Goal: Transaction & Acquisition: Book appointment/travel/reservation

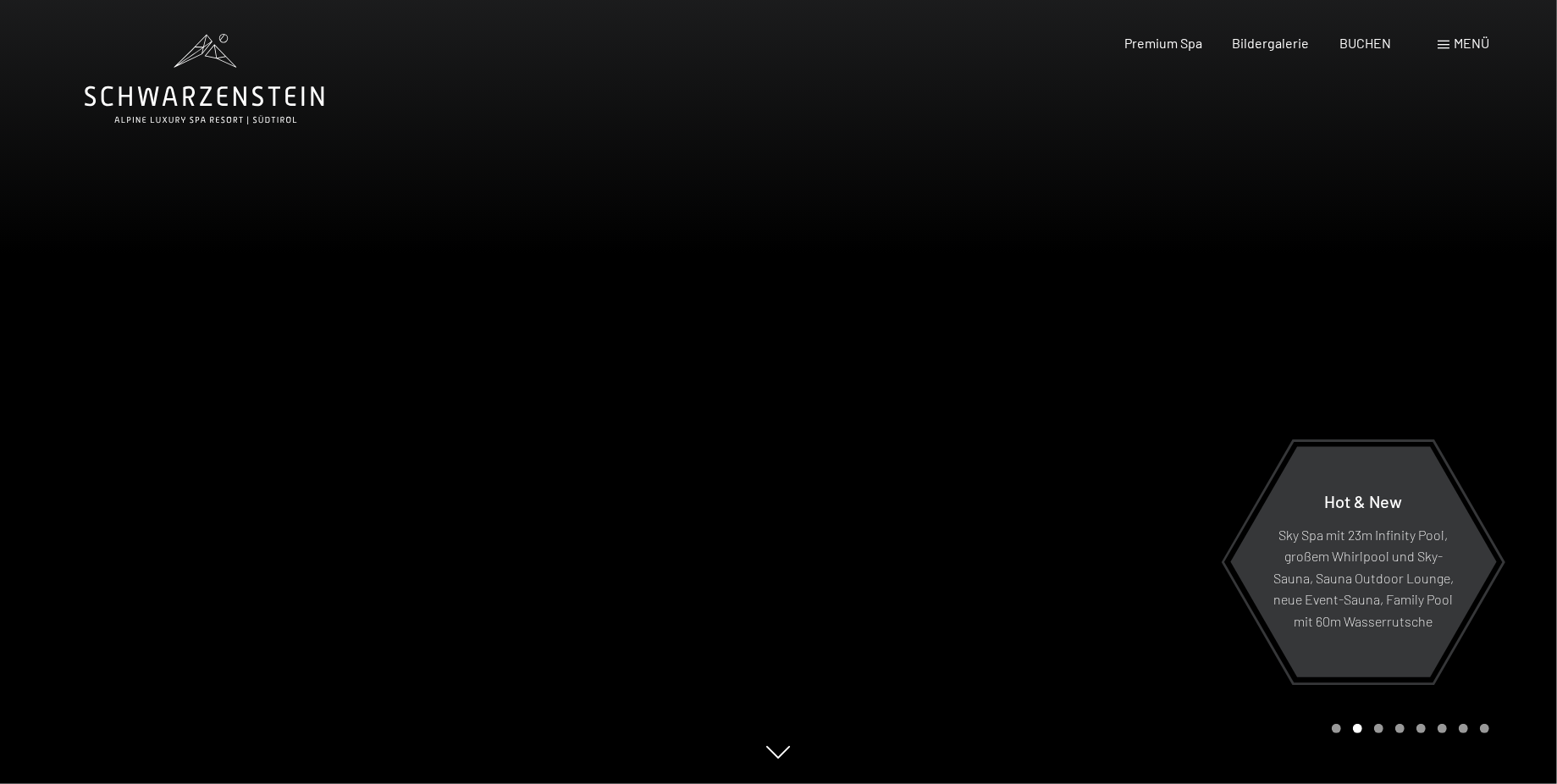
click at [1335, 733] on div "Carousel Page 1" at bounding box center [1336, 728] width 9 height 9
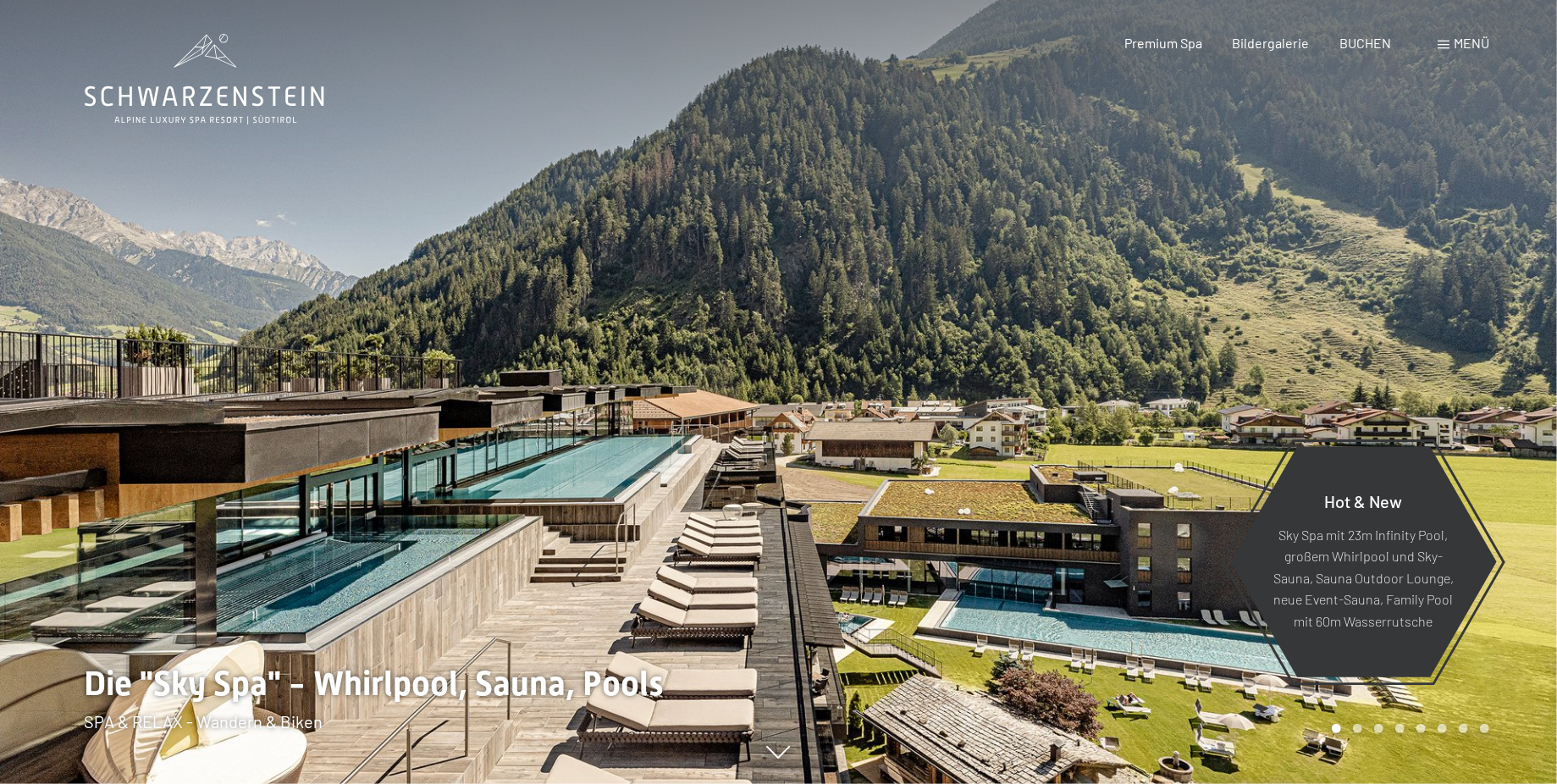
click at [1508, 720] on div at bounding box center [1168, 392] width 779 height 784
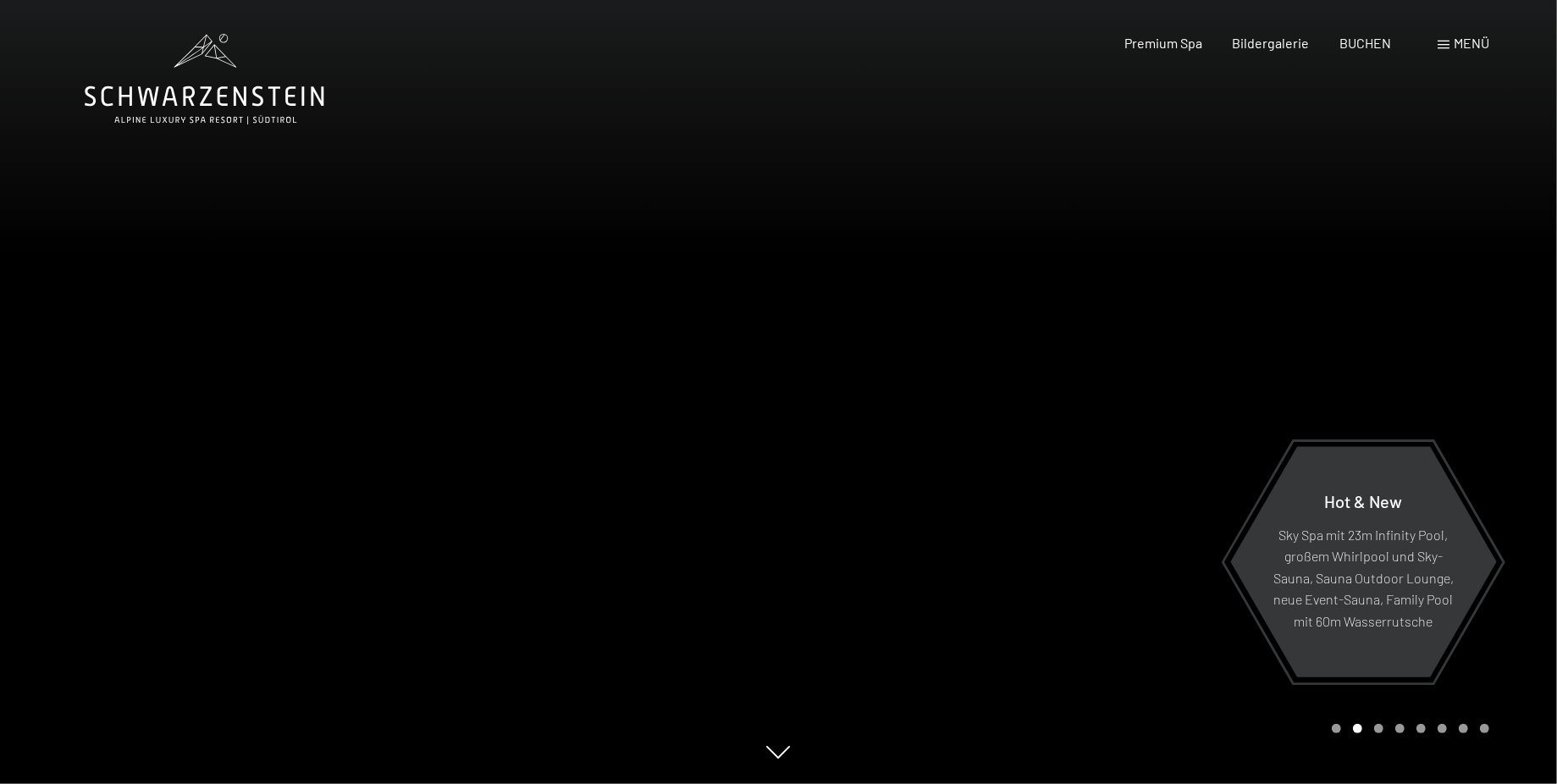
click at [1508, 720] on div at bounding box center [1168, 392] width 779 height 784
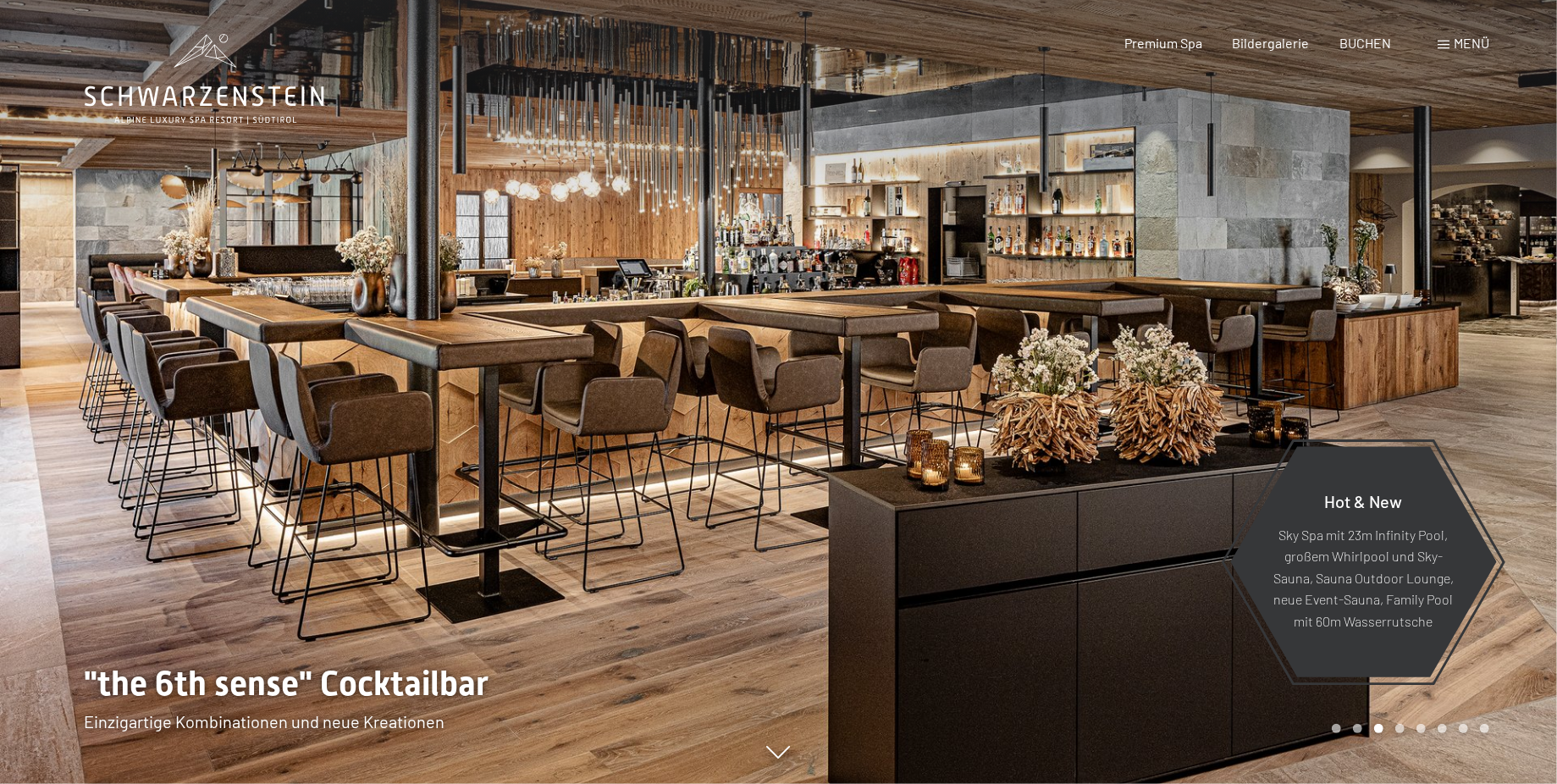
click at [1509, 720] on div at bounding box center [1168, 392] width 779 height 784
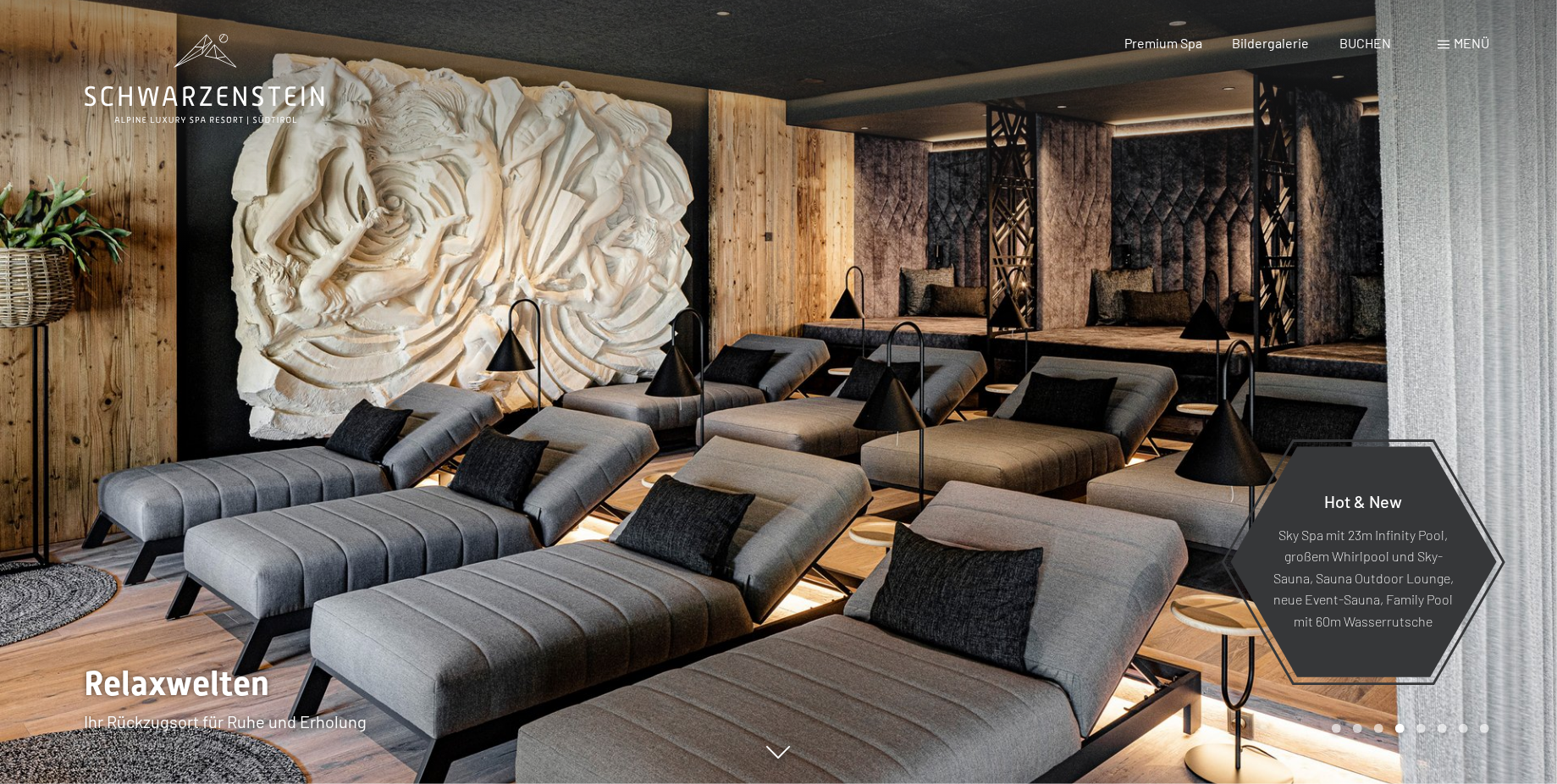
click at [1509, 720] on div at bounding box center [1168, 392] width 779 height 784
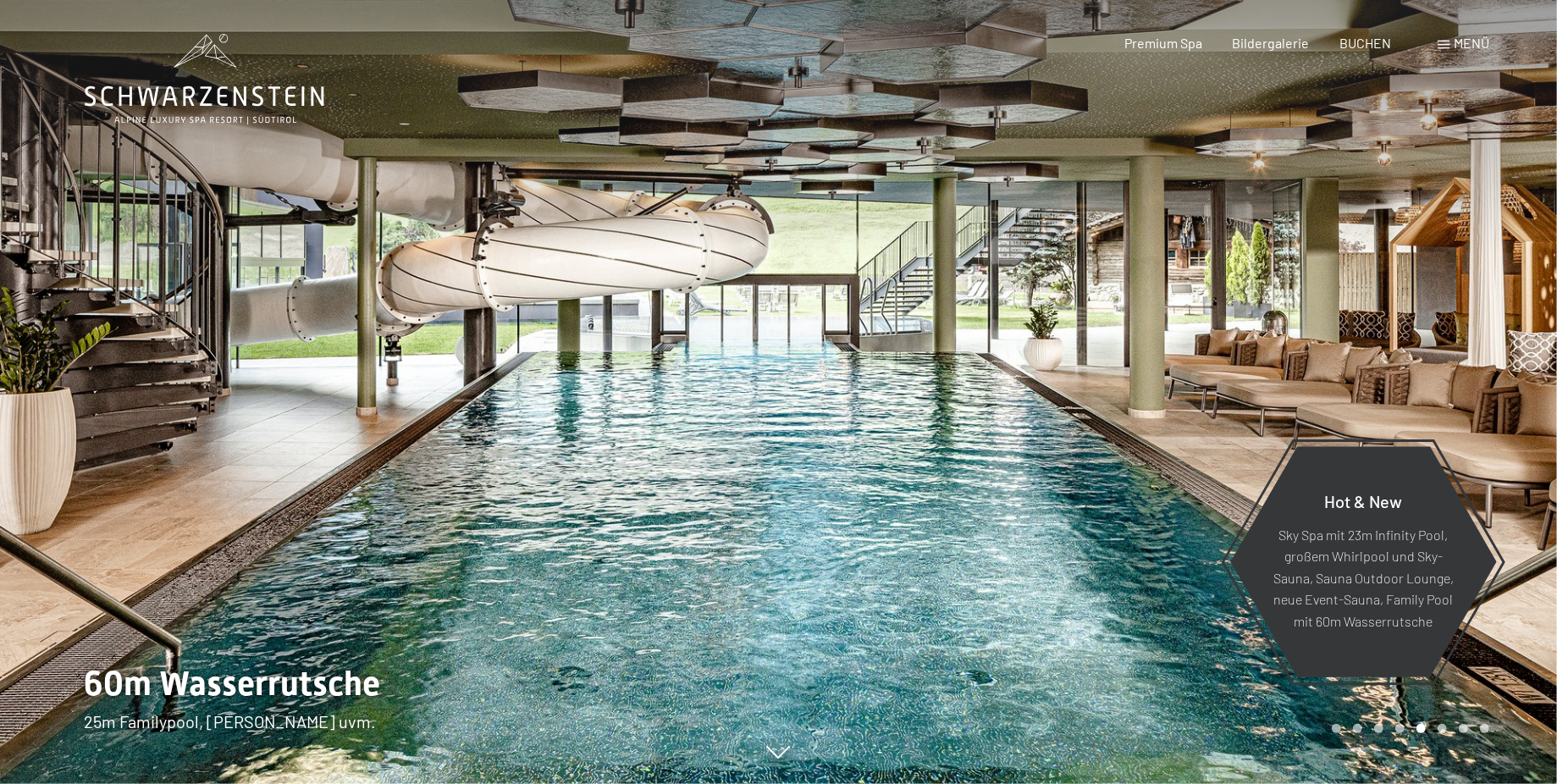
click at [1509, 720] on div at bounding box center [1168, 392] width 779 height 784
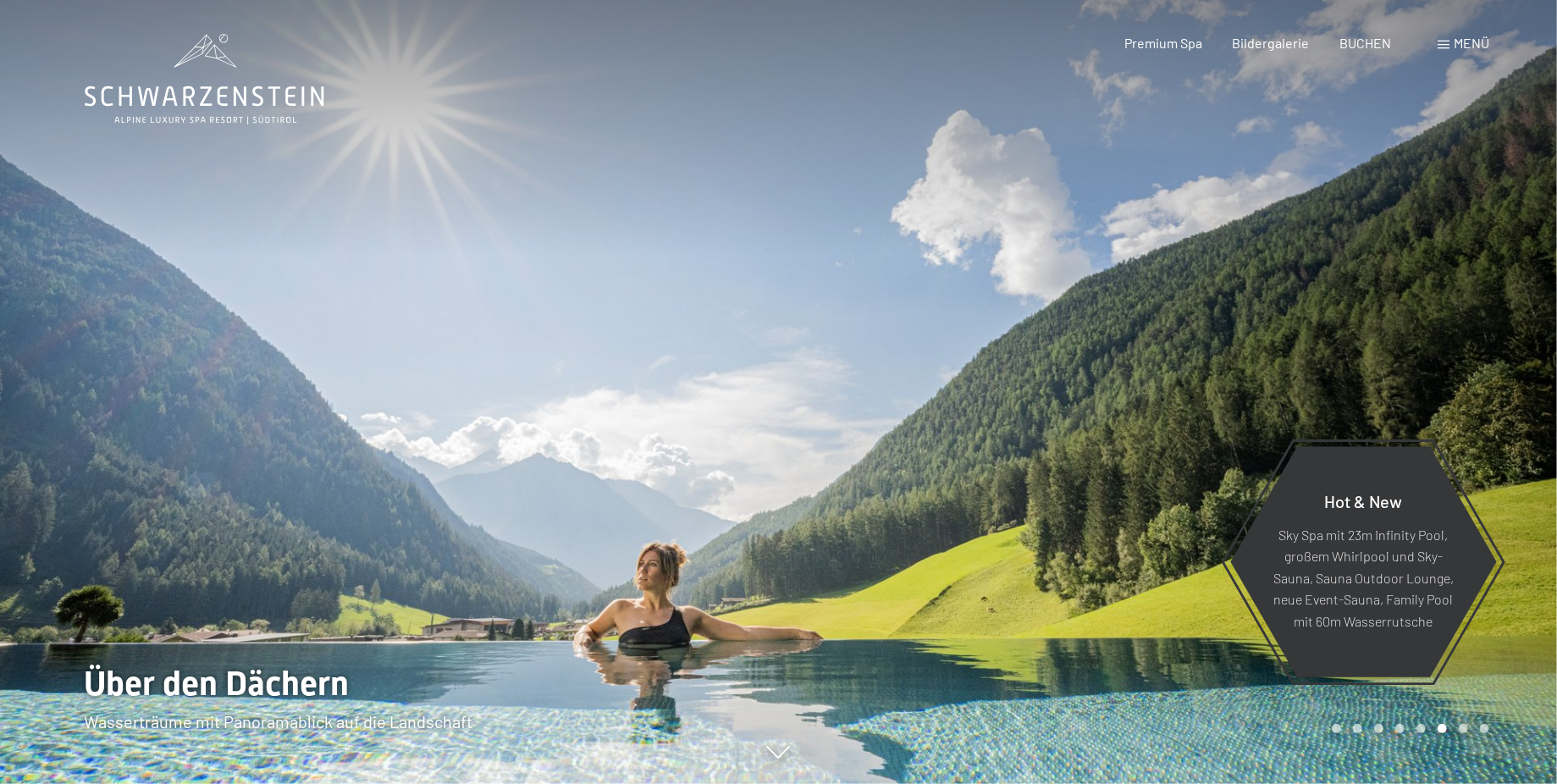
click at [1509, 720] on div at bounding box center [1168, 392] width 779 height 784
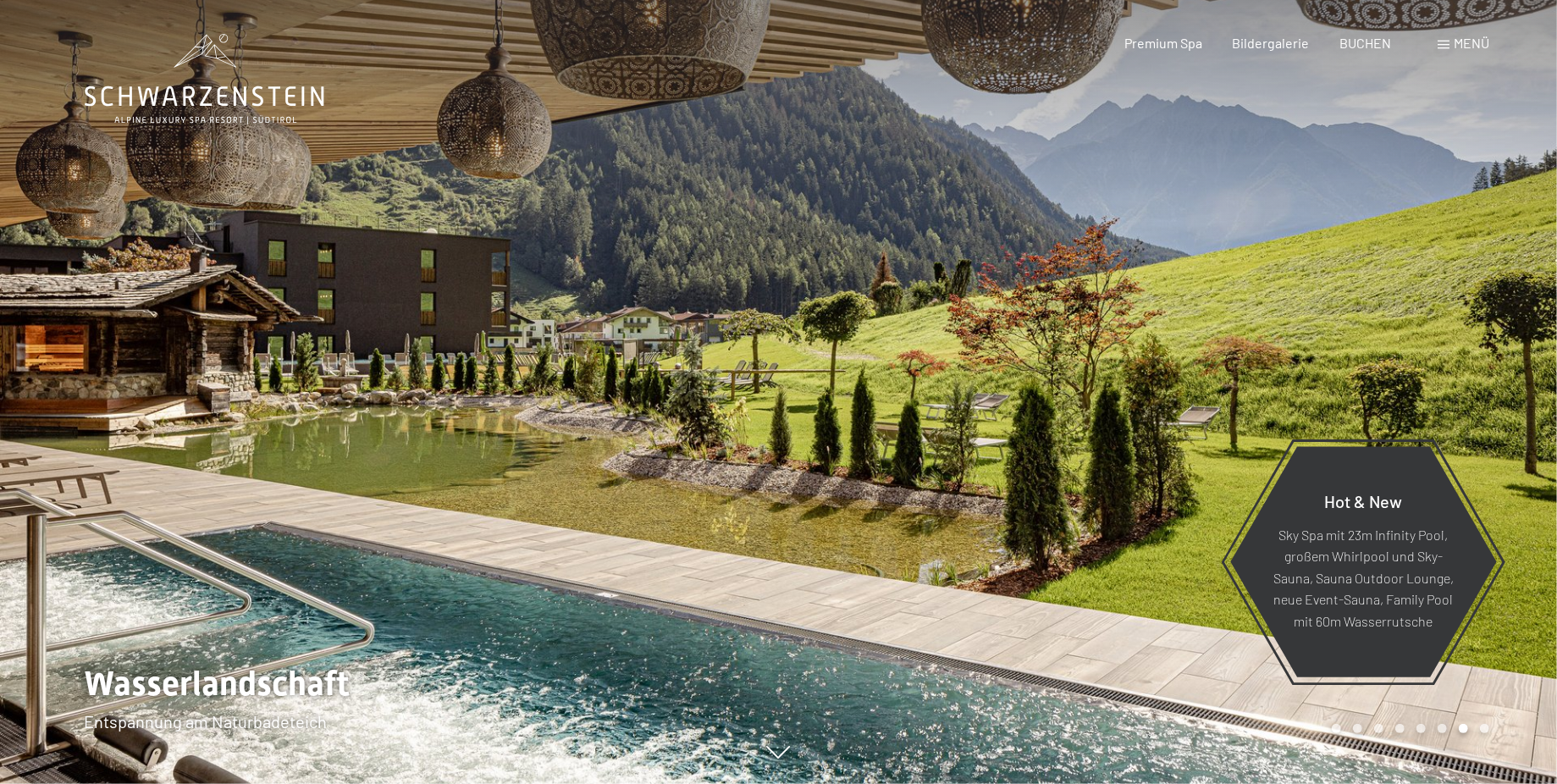
click at [1509, 720] on div at bounding box center [1168, 392] width 779 height 784
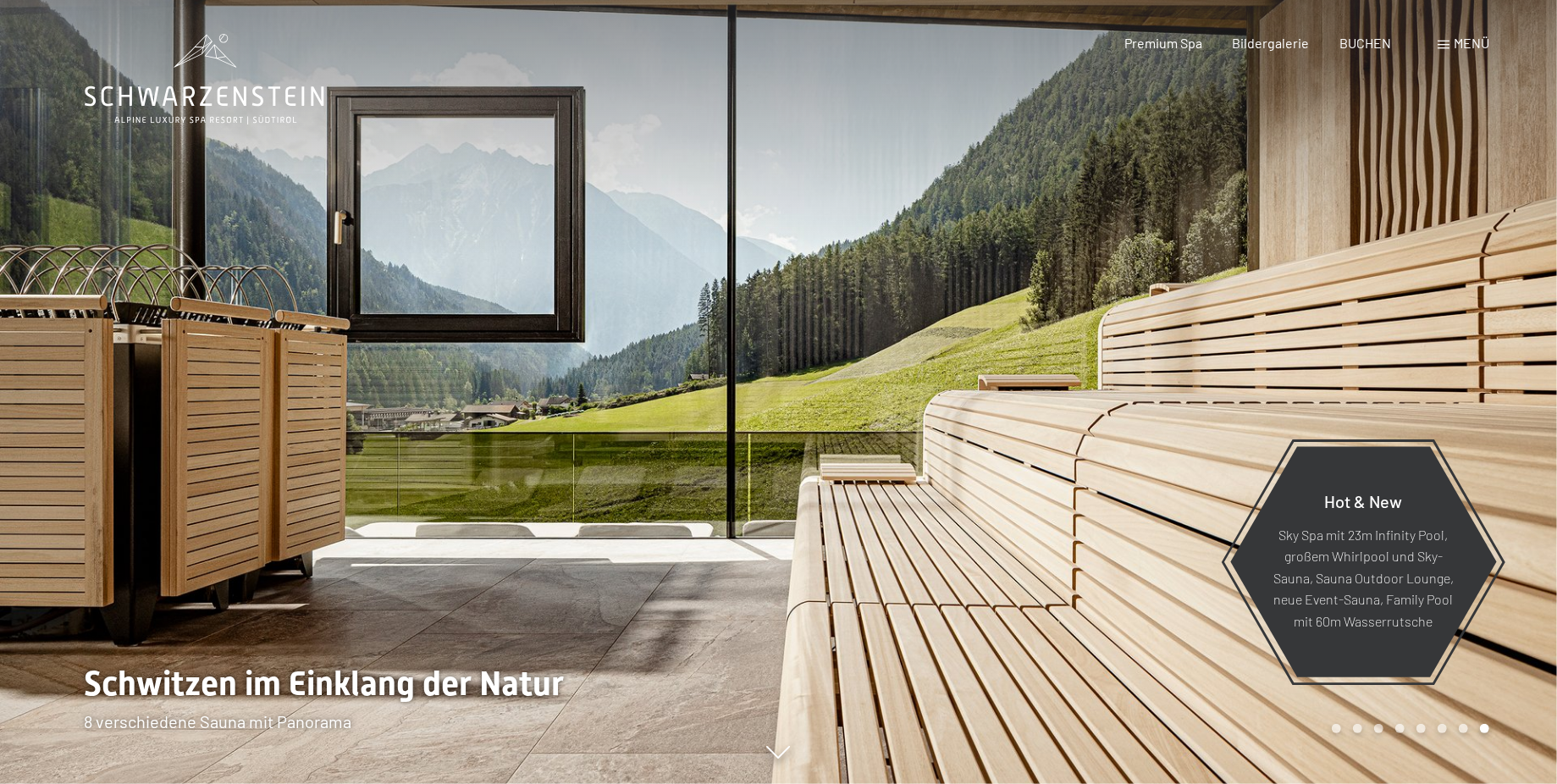
click at [1509, 720] on div at bounding box center [1168, 392] width 779 height 784
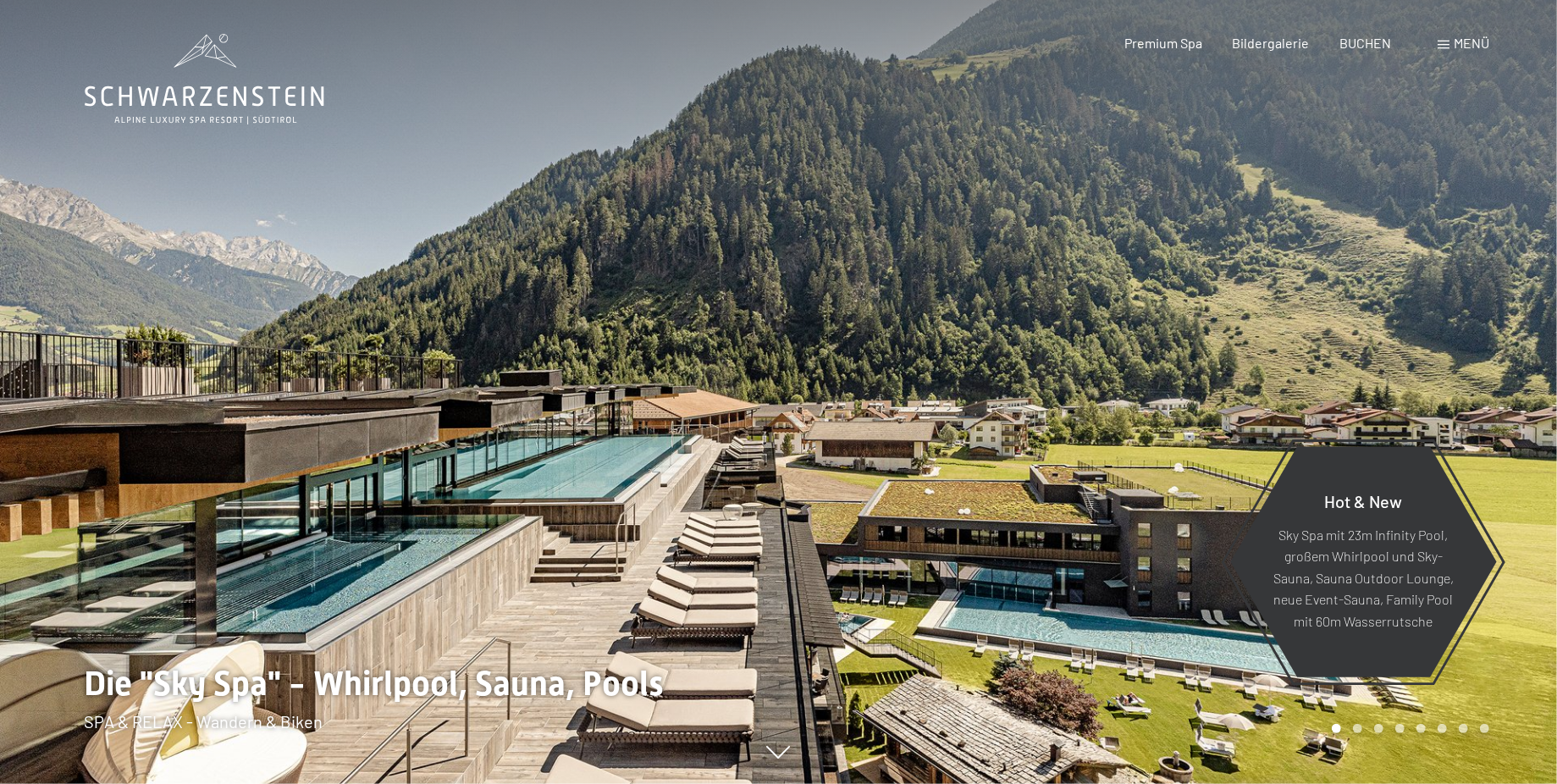
click at [1509, 720] on div at bounding box center [1168, 392] width 779 height 784
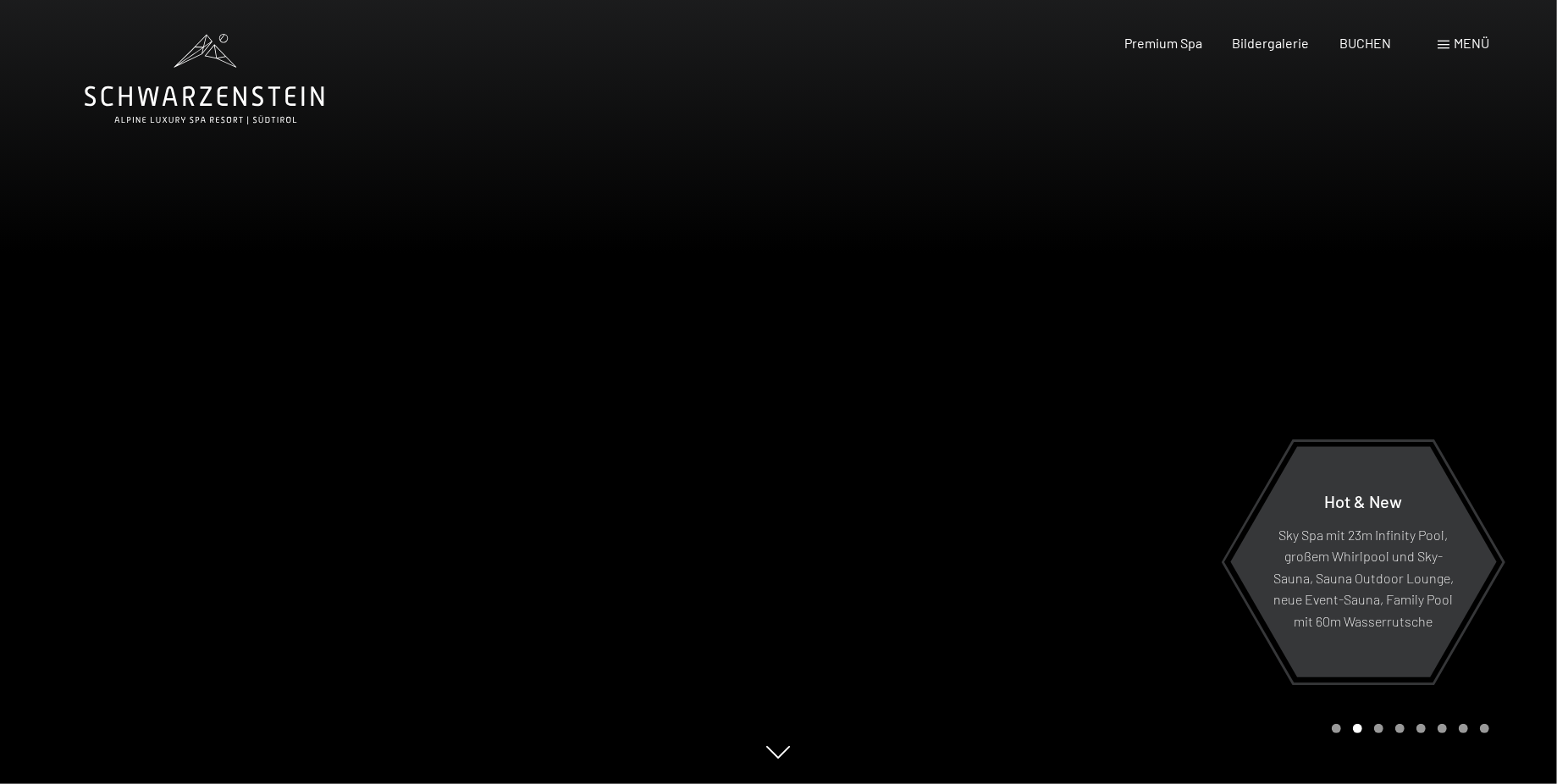
click at [1437, 45] on div "Buchen Anfragen Premium Spa Bildergalerie BUCHEN Menü DE IT EN Gutschein Bilder…" at bounding box center [1277, 43] width 424 height 18
click at [1450, 39] on div "Menü" at bounding box center [1463, 43] width 52 height 18
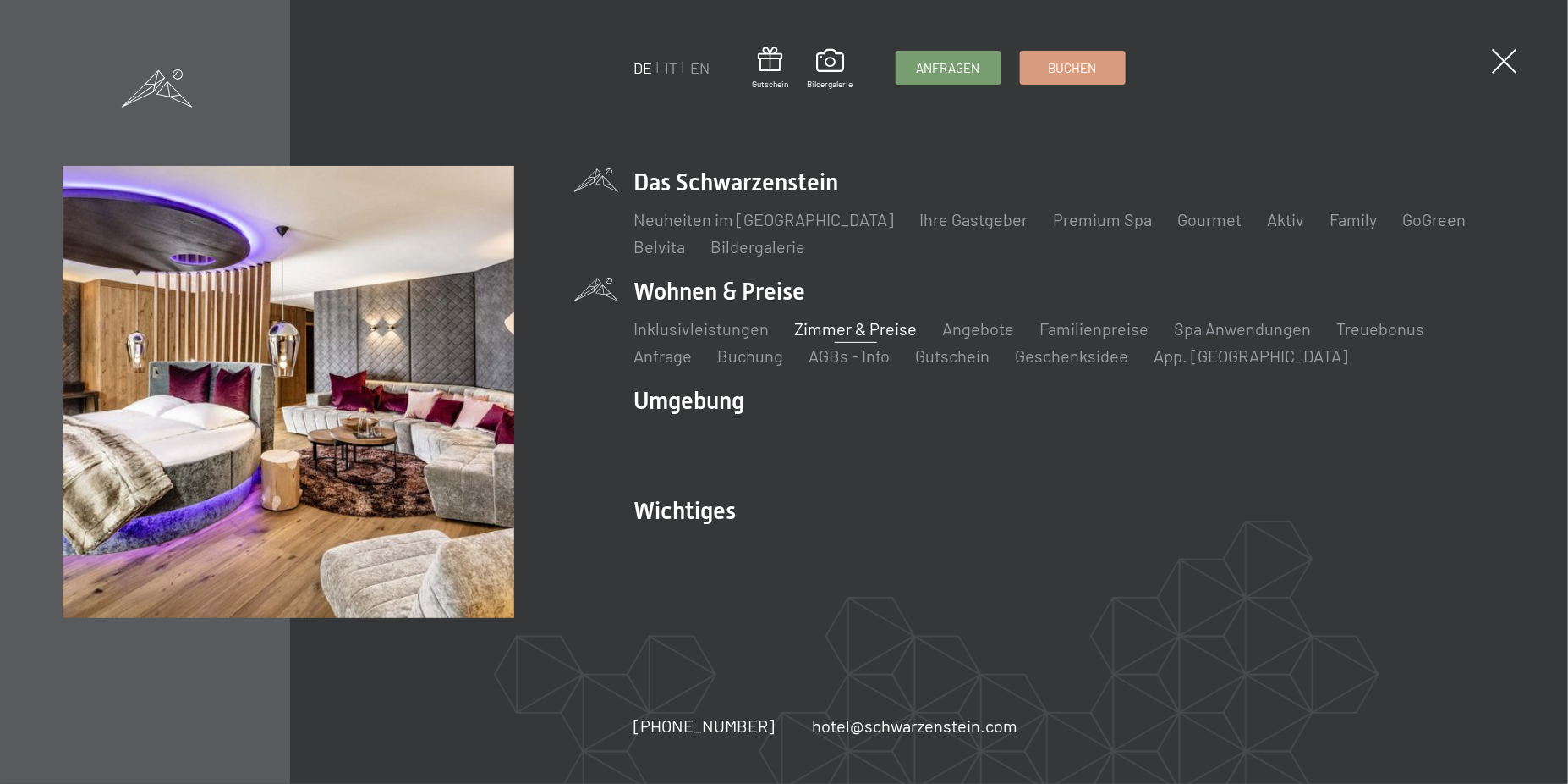
click at [853, 330] on link "Zimmer & Preise" at bounding box center [856, 328] width 123 height 20
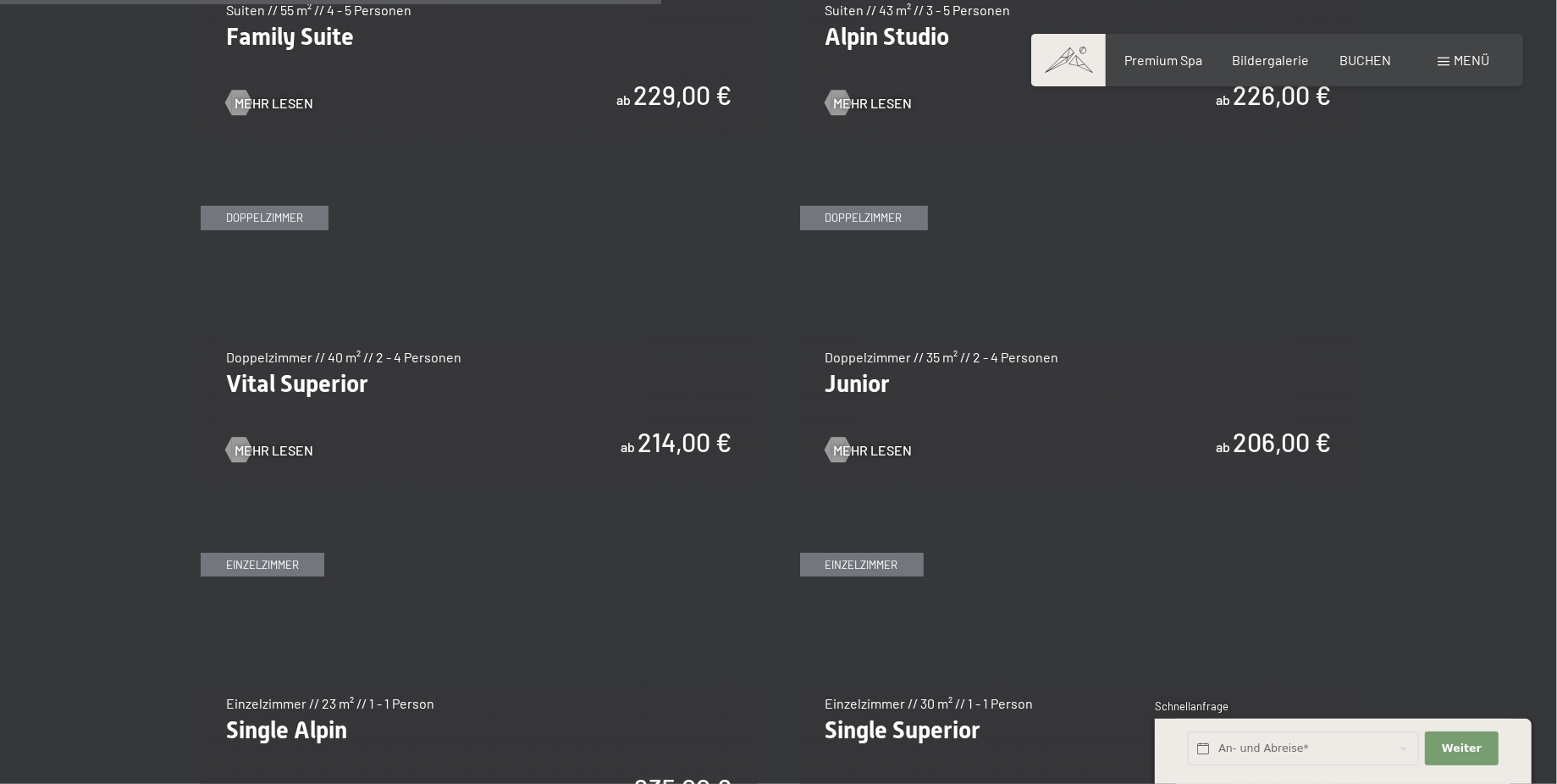
scroll to position [2275, 0]
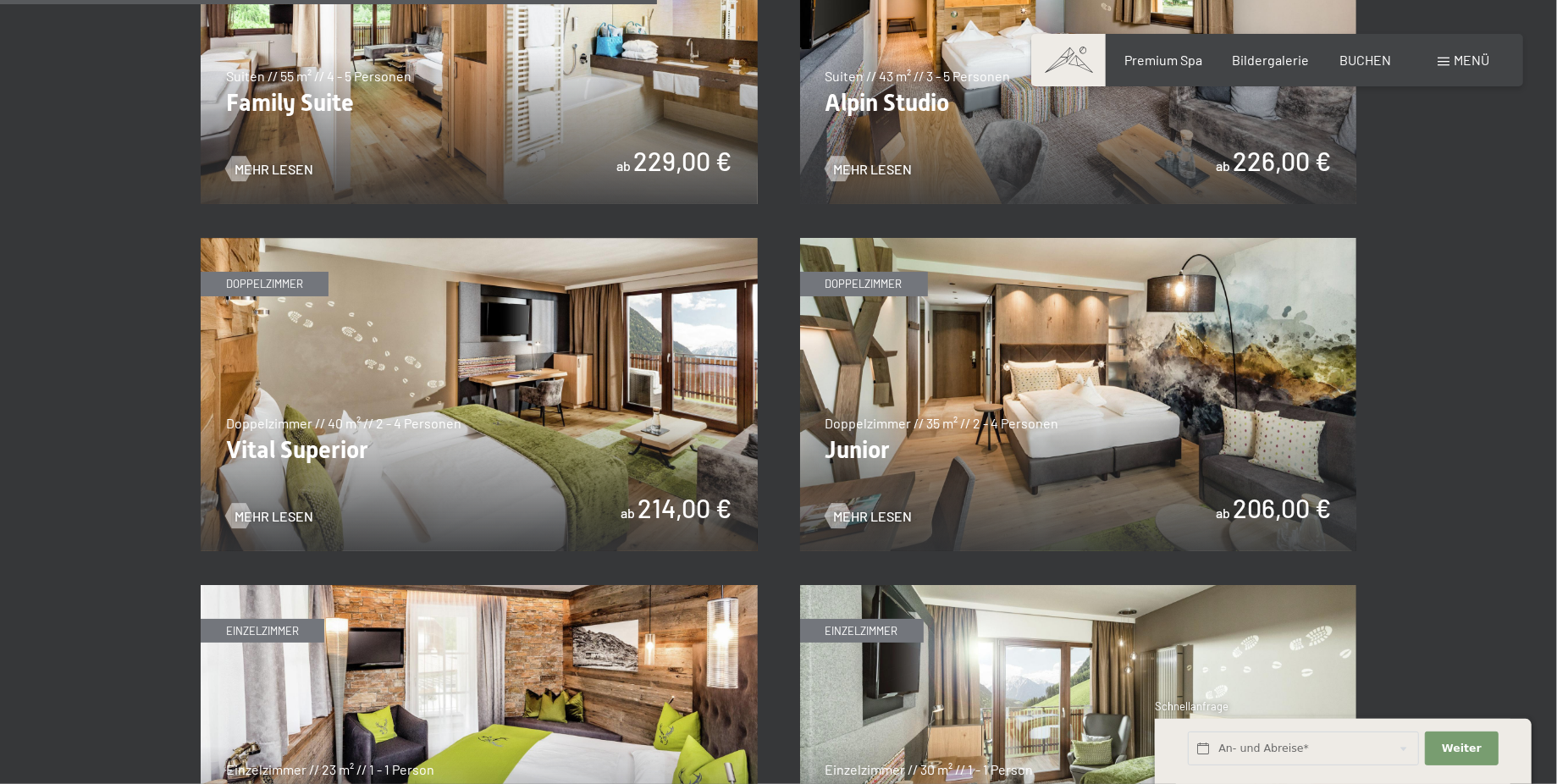
click at [584, 425] on img at bounding box center [479, 394] width 557 height 313
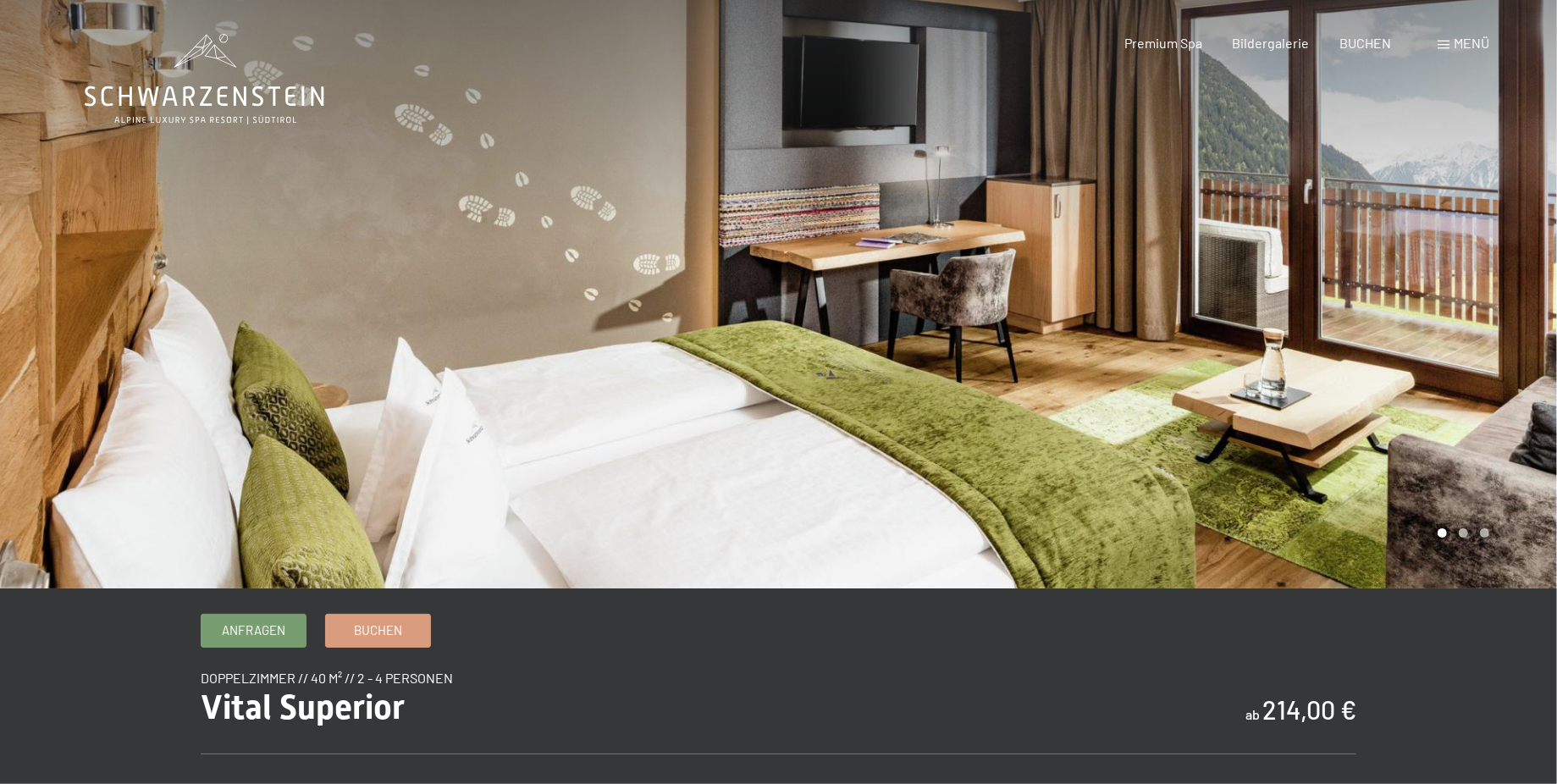
click at [1505, 345] on div at bounding box center [1168, 294] width 779 height 588
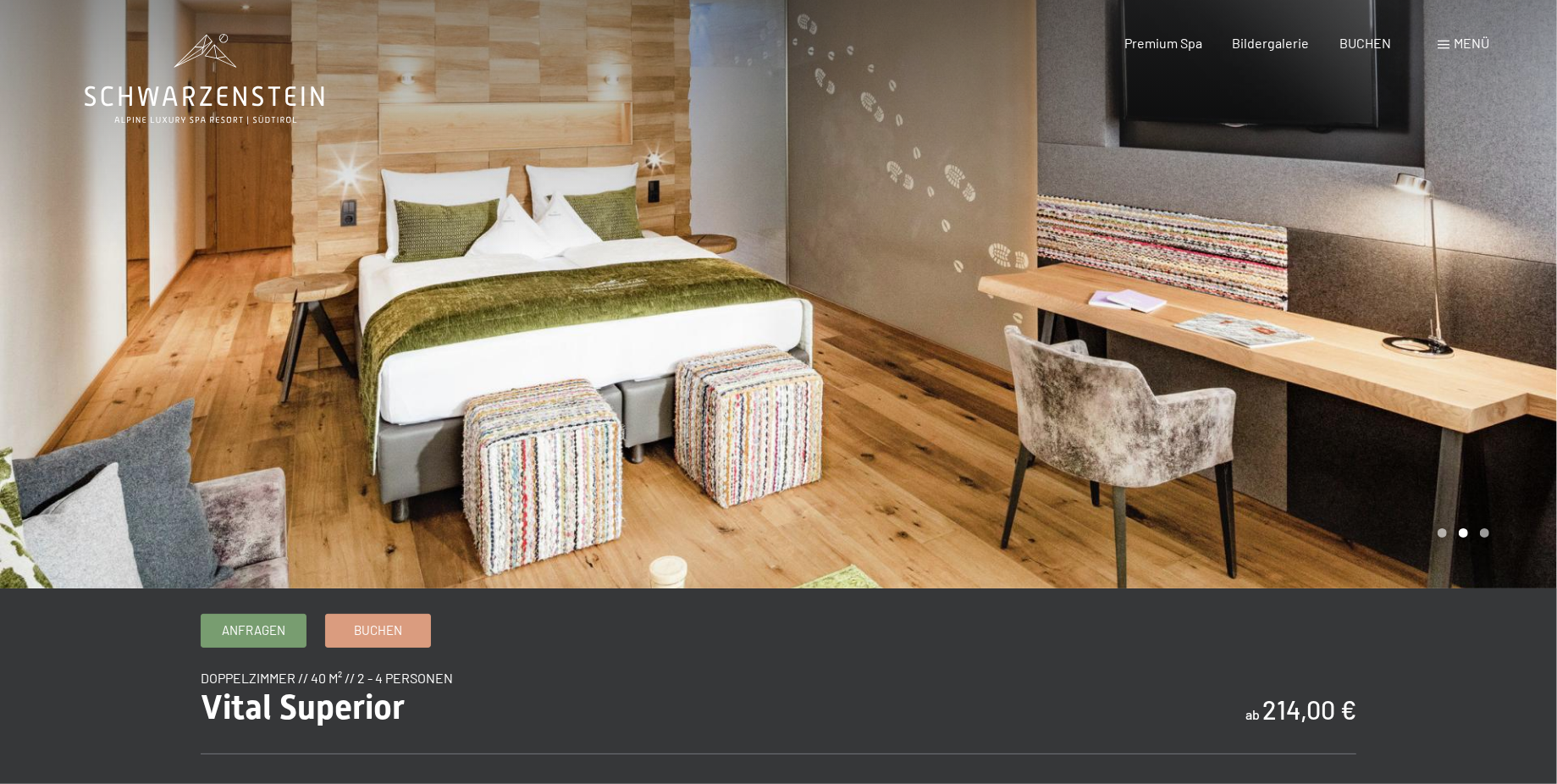
click at [1505, 345] on div at bounding box center [1168, 294] width 779 height 588
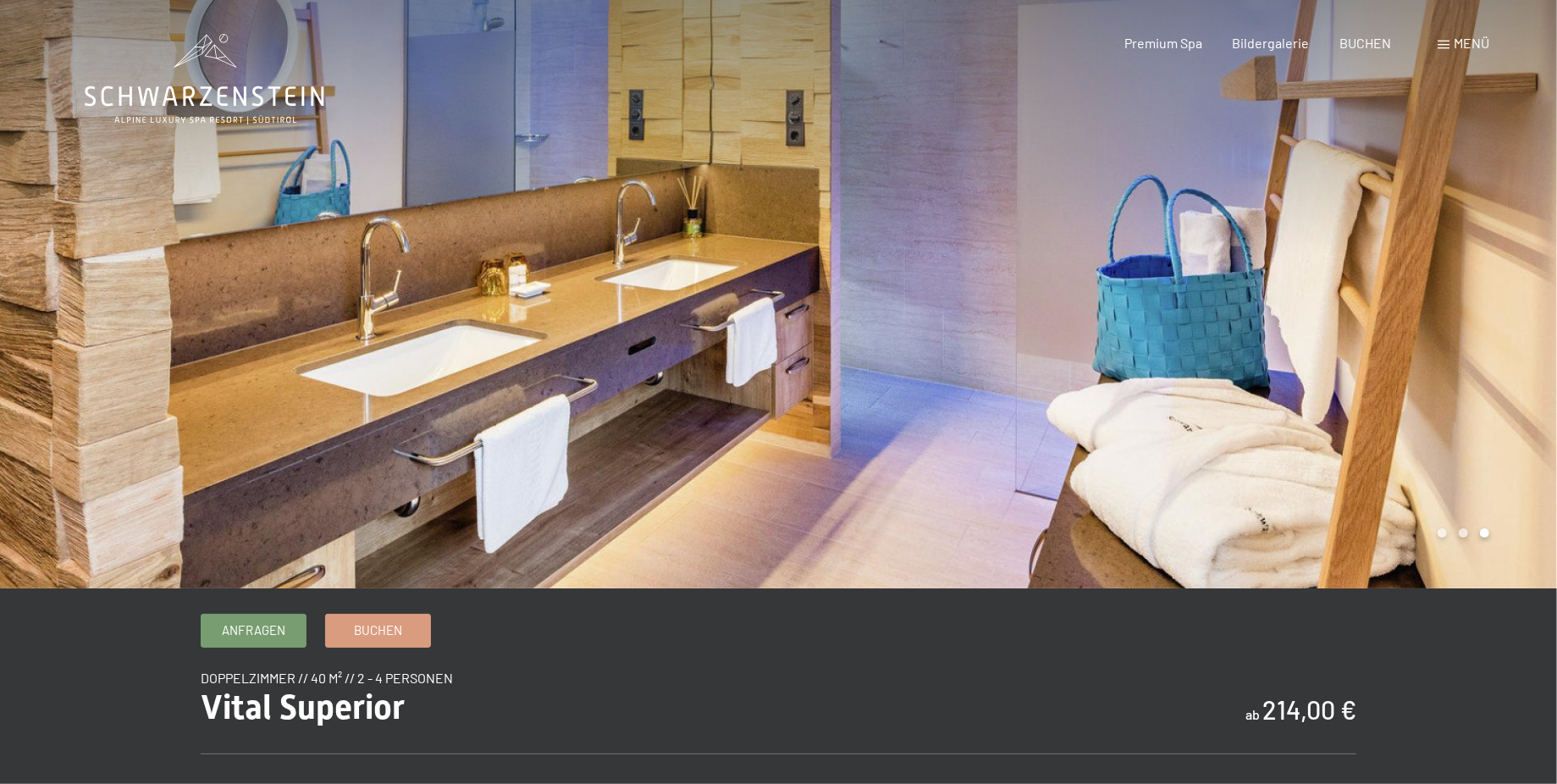
click at [1475, 319] on div at bounding box center [1168, 294] width 779 height 588
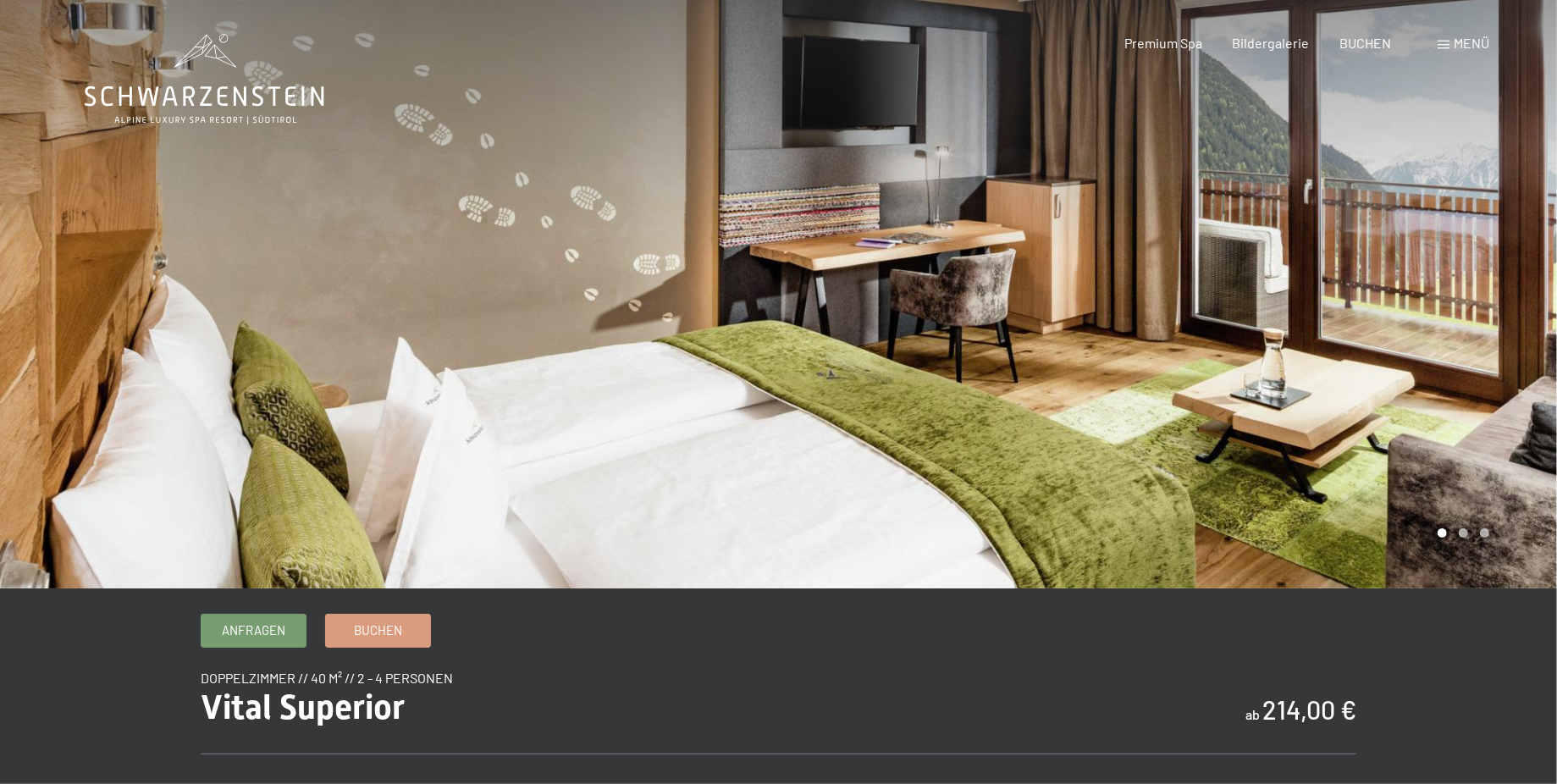
click at [1475, 319] on div at bounding box center [1168, 294] width 779 height 588
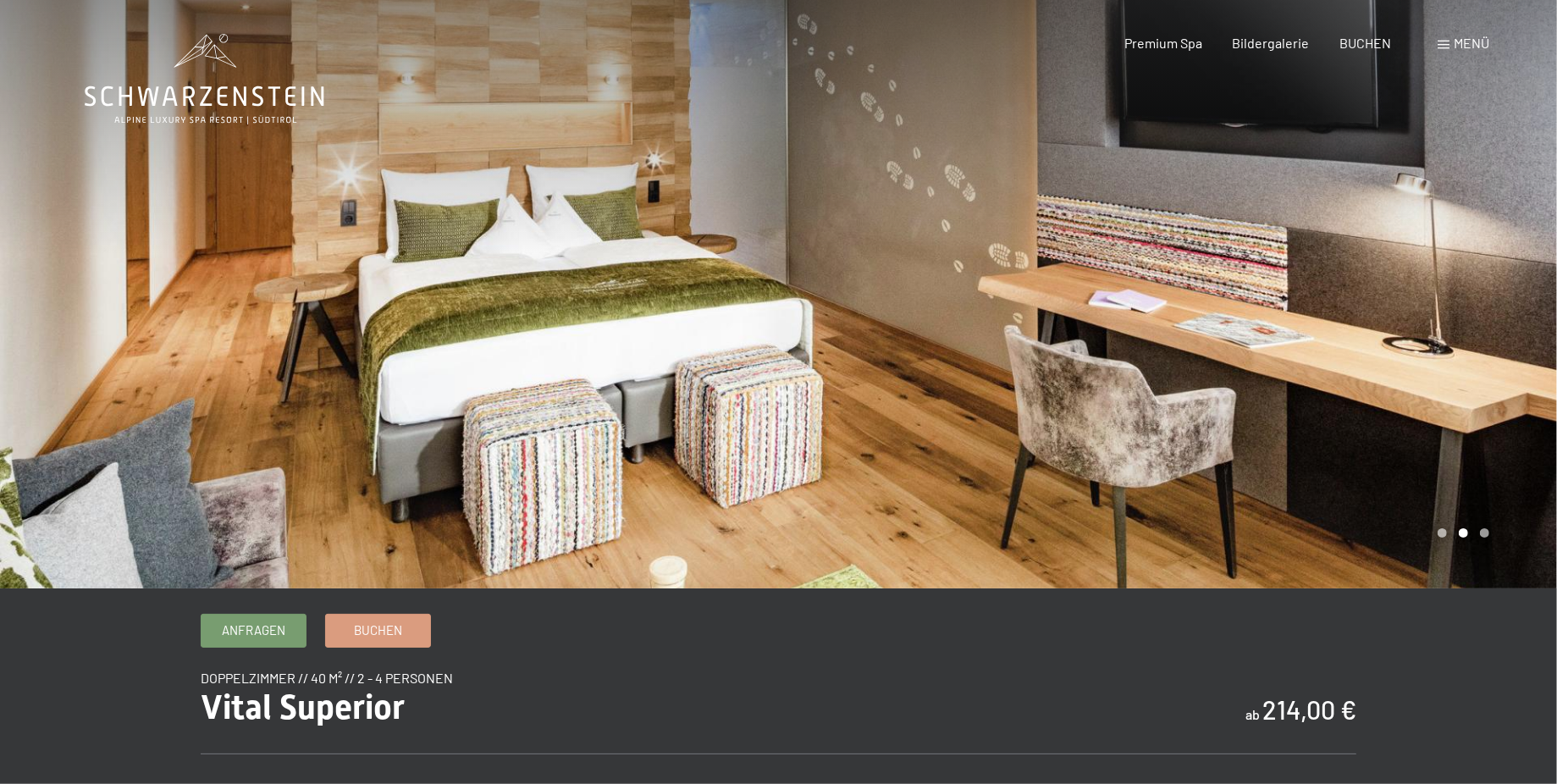
click at [1475, 319] on div at bounding box center [1168, 294] width 779 height 588
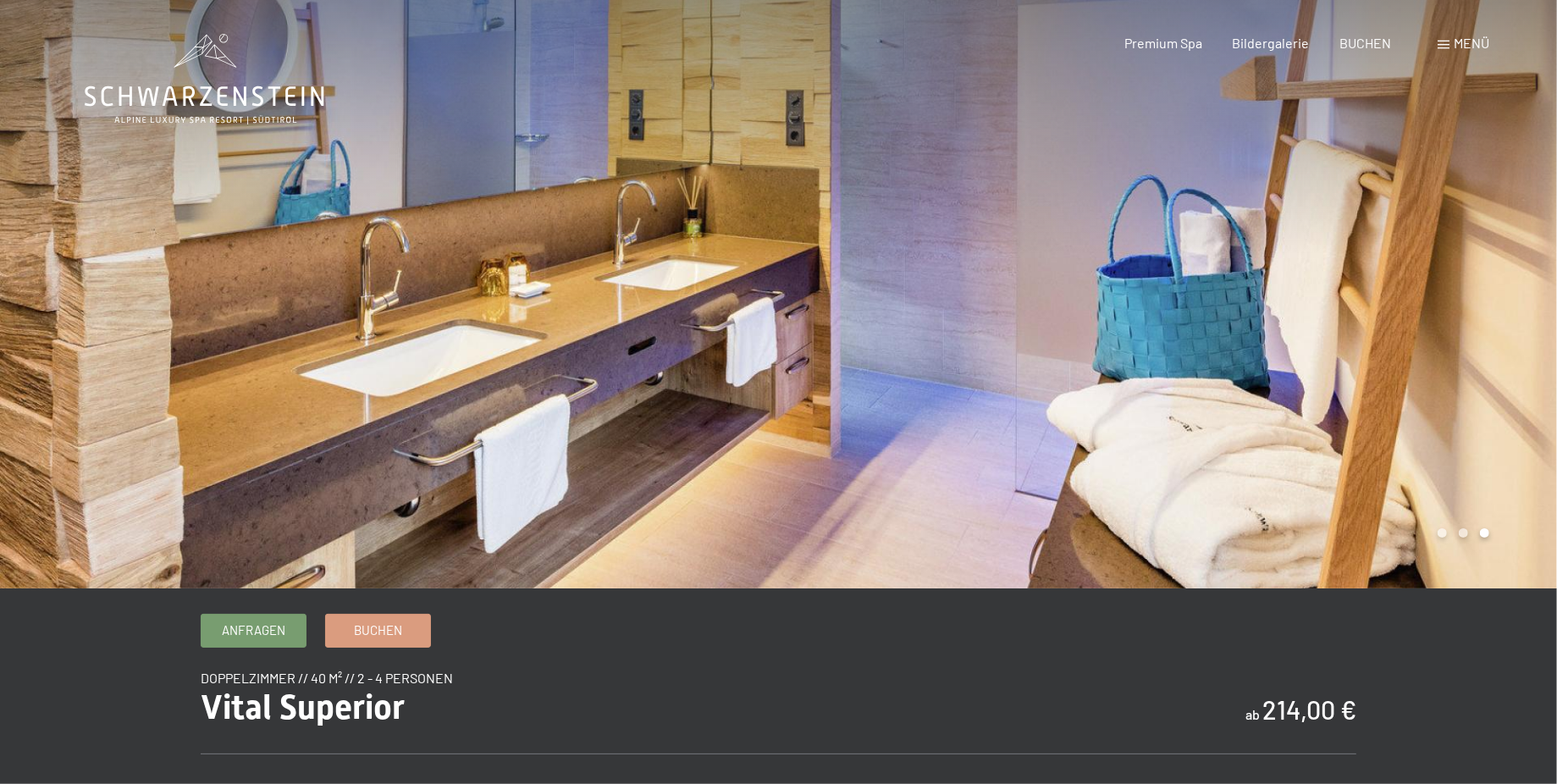
click at [1475, 319] on div at bounding box center [1168, 294] width 779 height 588
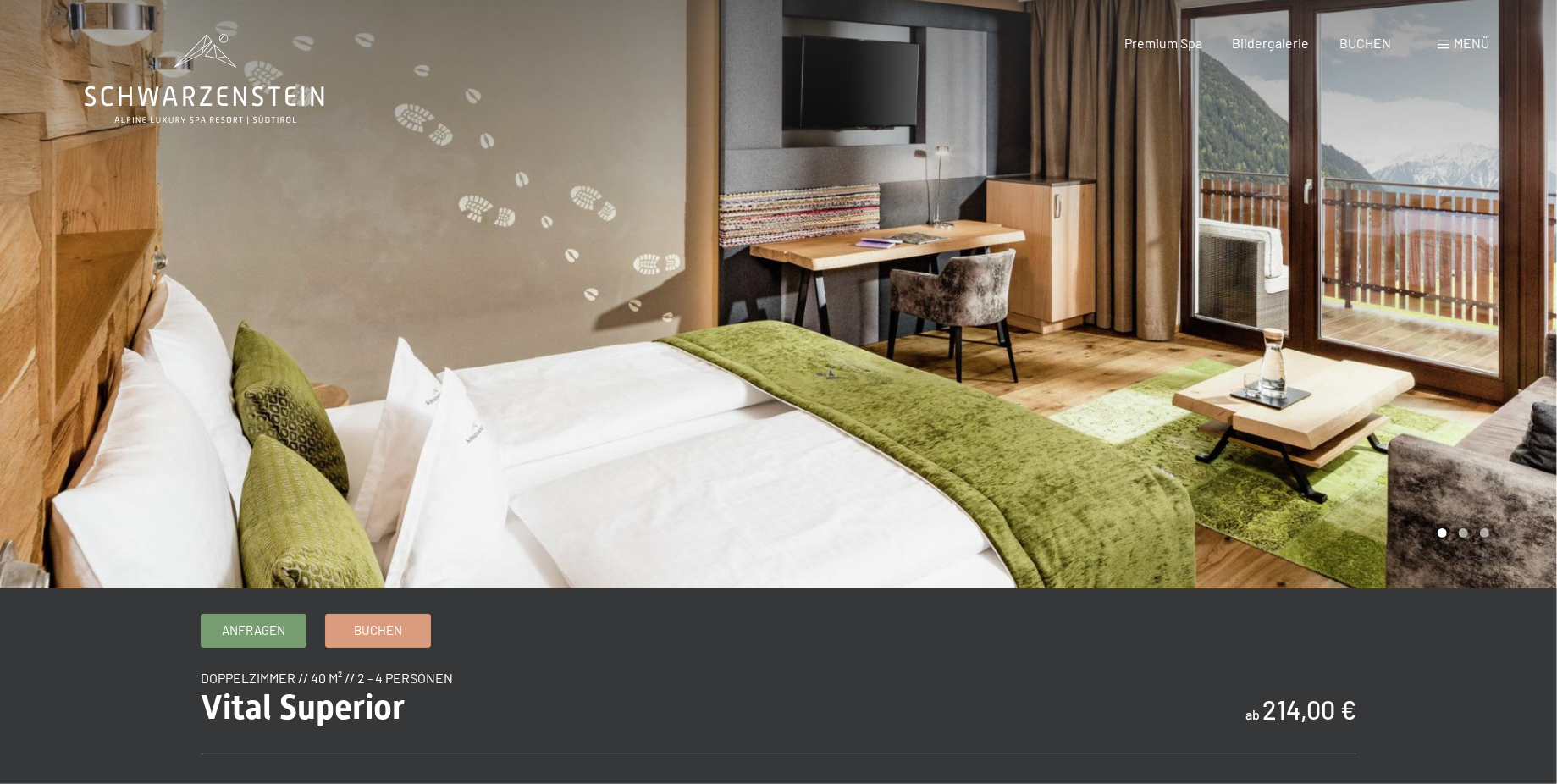
click at [1475, 319] on div at bounding box center [1168, 294] width 779 height 588
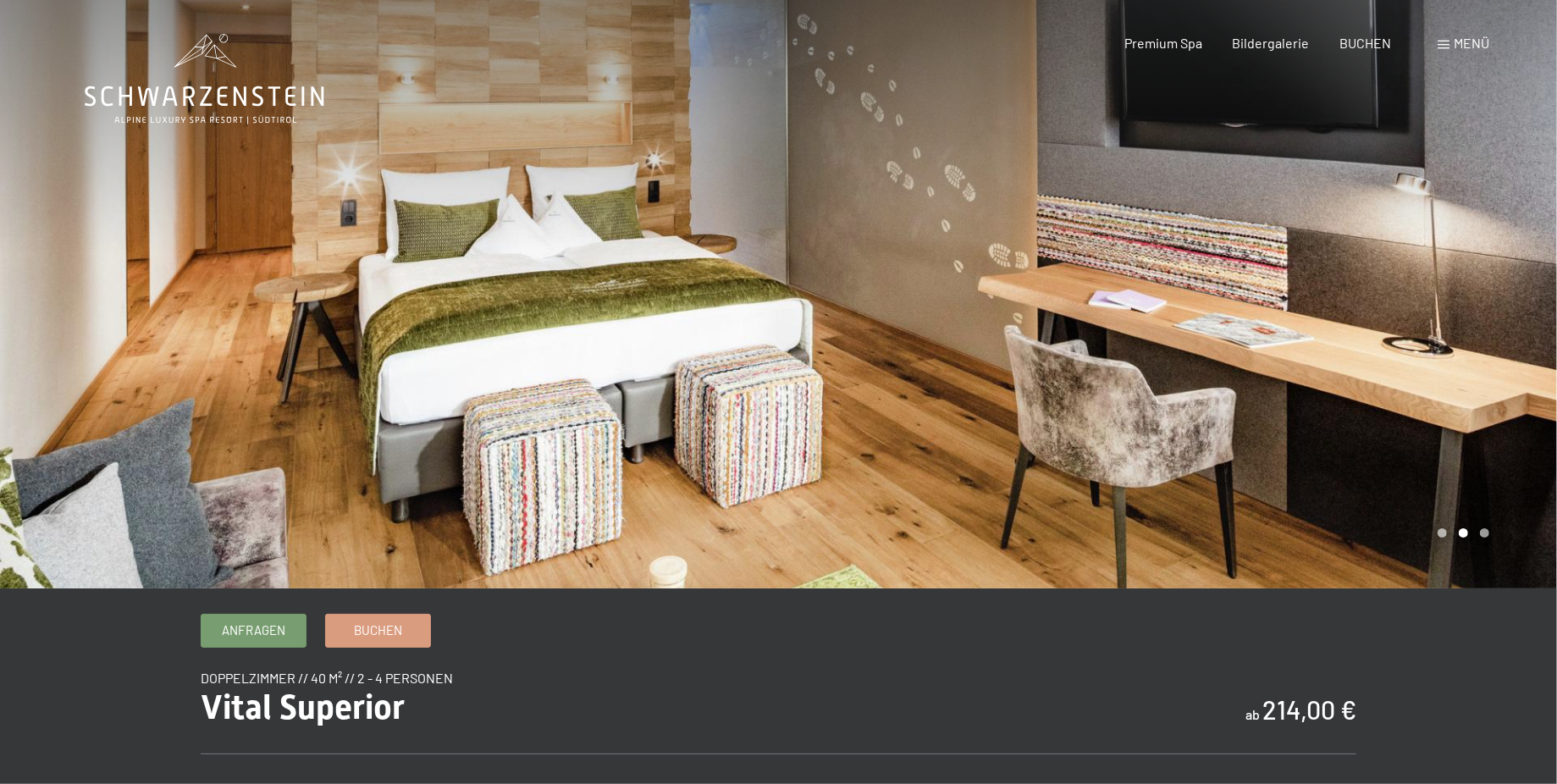
click at [1475, 319] on div at bounding box center [1168, 294] width 779 height 588
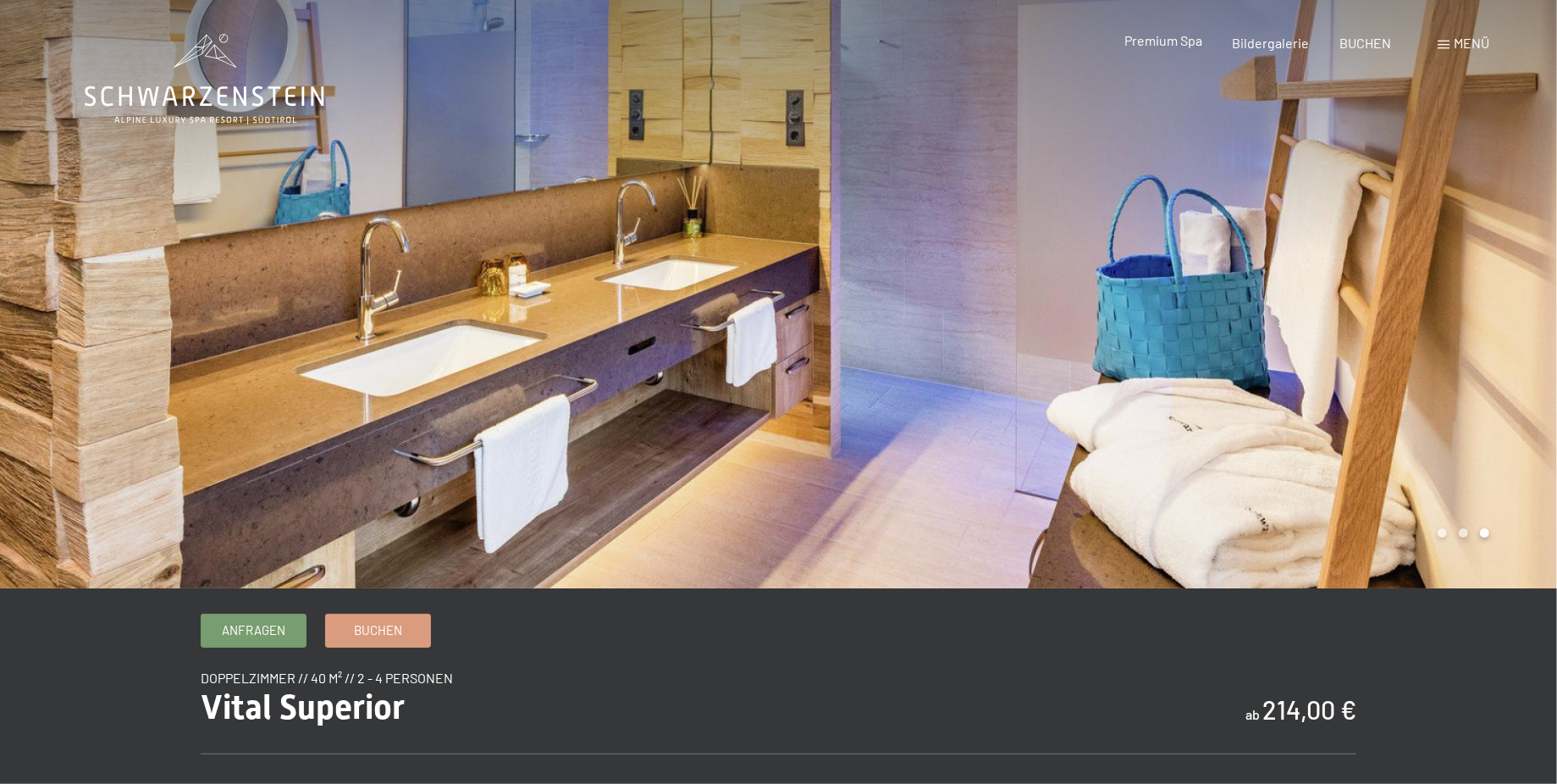
click at [1145, 44] on span "Premium Spa" at bounding box center [1163, 40] width 78 height 16
